Goal: Task Accomplishment & Management: Manage account settings

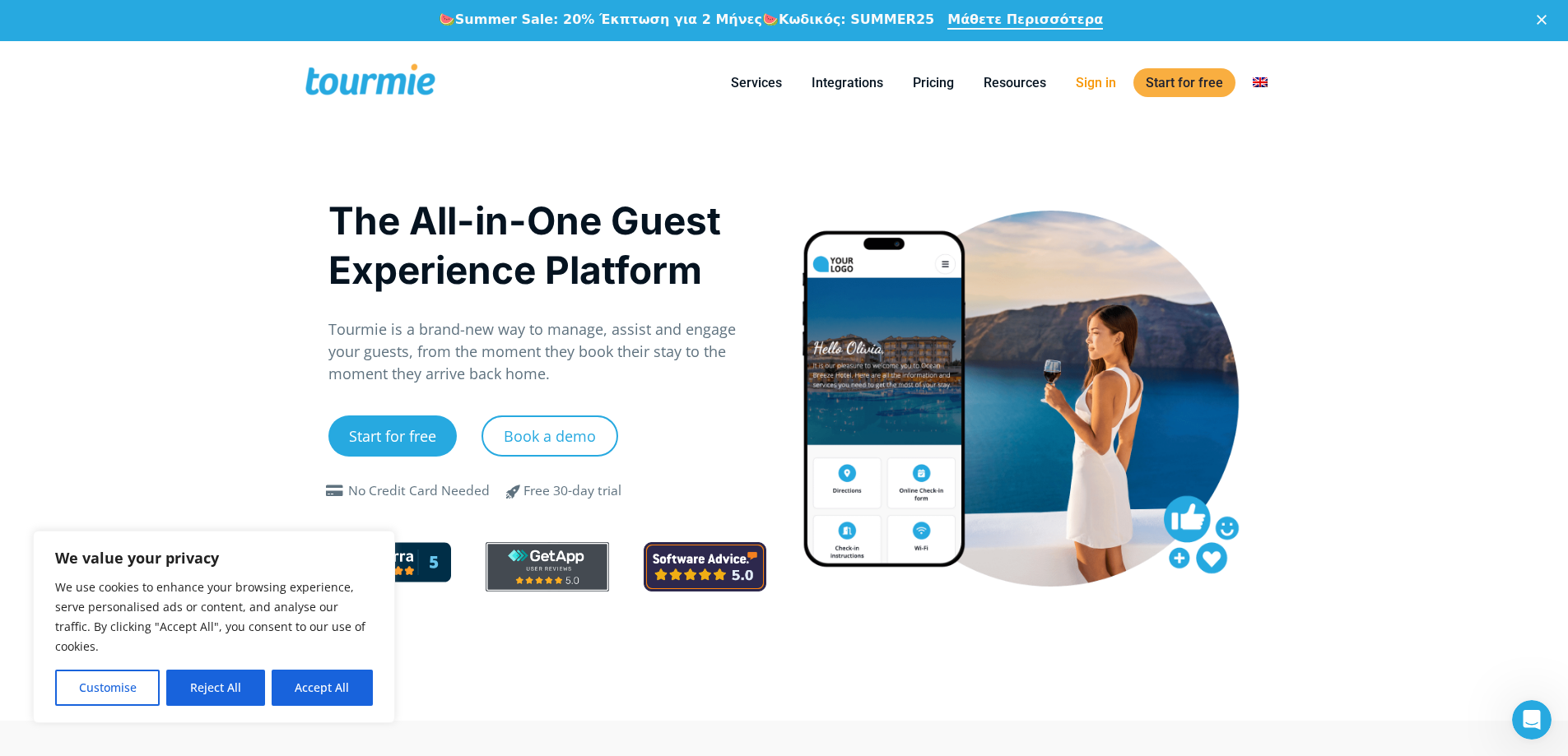
click at [1111, 84] on link "Sign in" at bounding box center [1095, 83] width 65 height 20
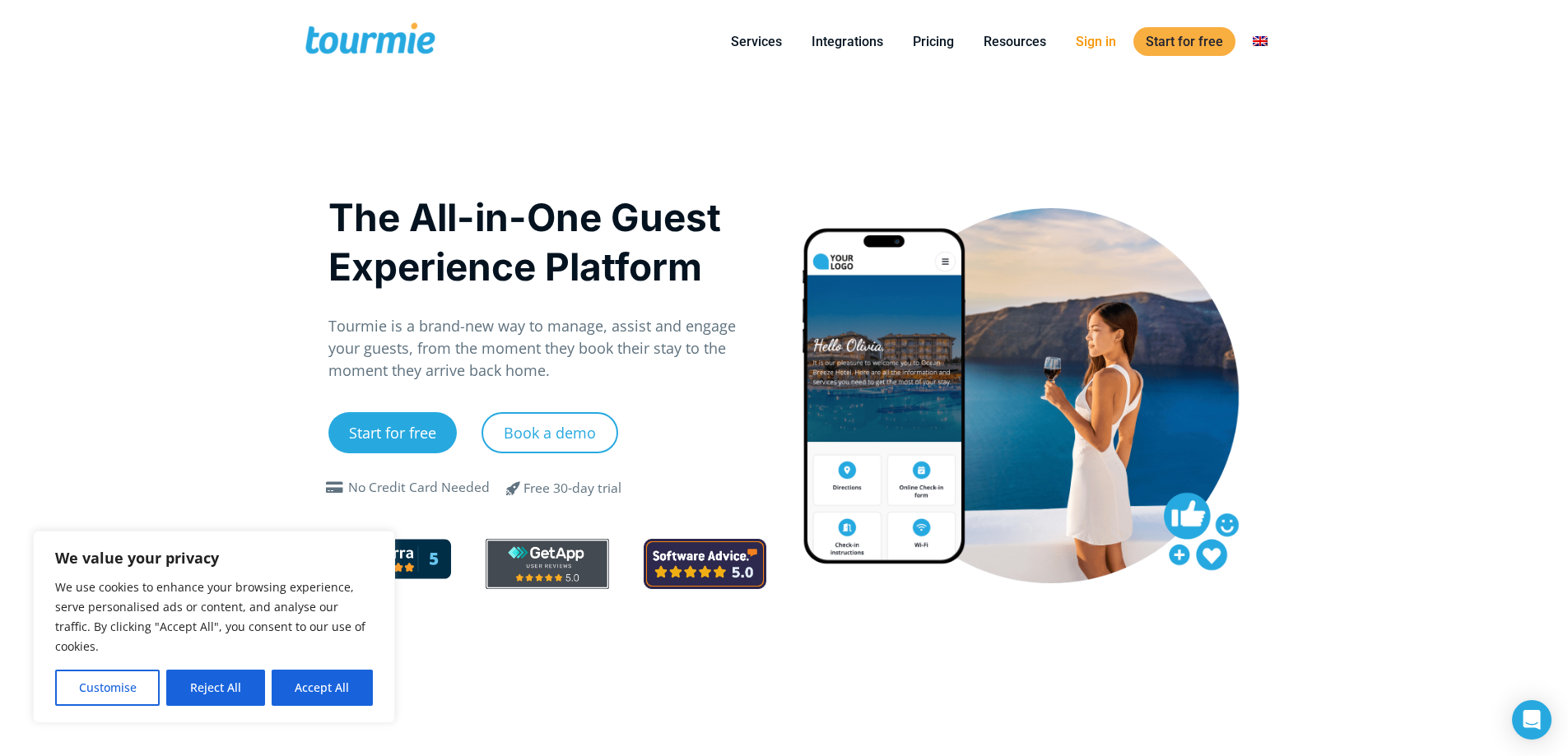
click at [1099, 50] on link "Sign in" at bounding box center [1095, 41] width 65 height 20
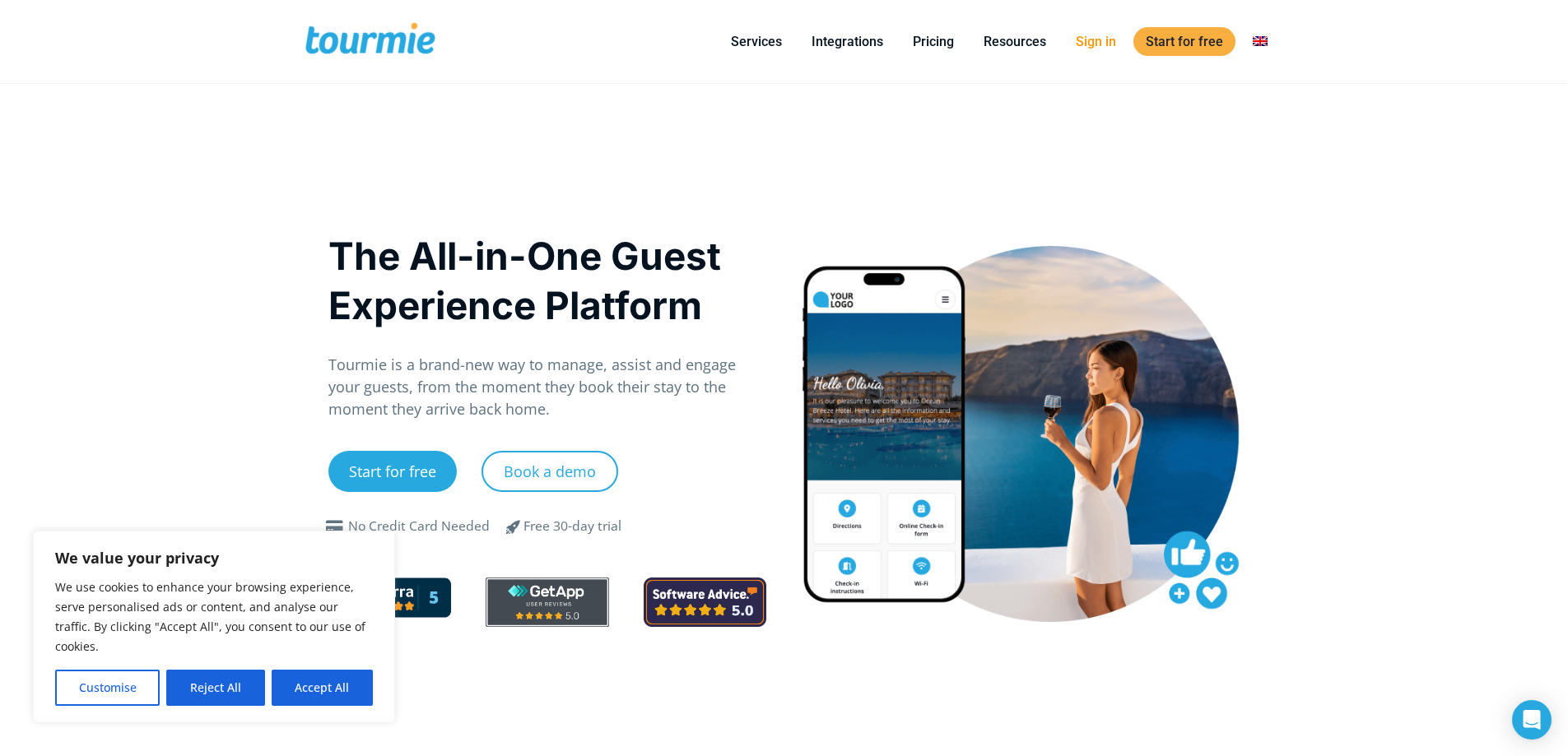
click at [1083, 48] on link "Sign in" at bounding box center [1095, 41] width 65 height 20
